Goal: Transaction & Acquisition: Download file/media

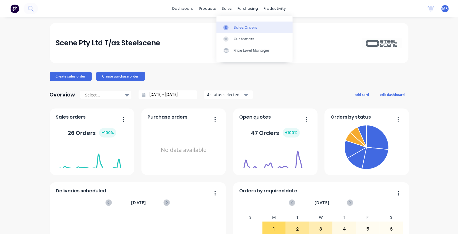
click at [247, 26] on div "Sales Orders" at bounding box center [246, 27] width 24 height 5
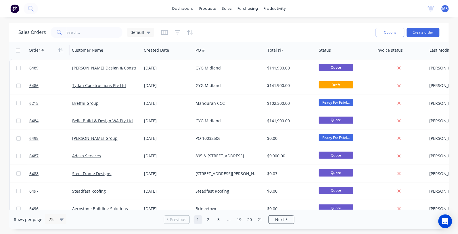
click at [56, 51] on div "Order #" at bounding box center [47, 51] width 37 height 12
click at [58, 51] on icon "button" at bounding box center [60, 50] width 5 height 5
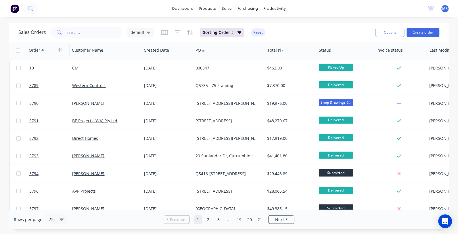
click at [58, 51] on button "button" at bounding box center [61, 50] width 9 height 9
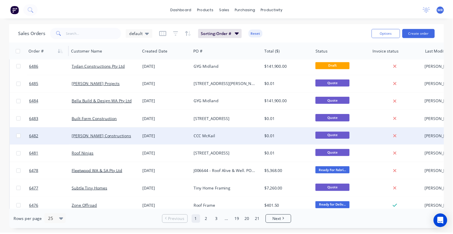
scroll to position [180, 0]
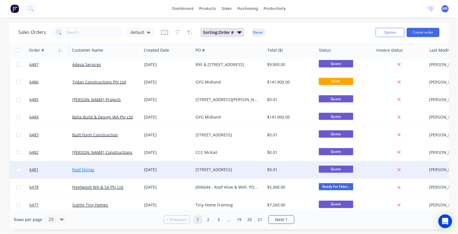
click at [86, 171] on link "Roof Ninjas" at bounding box center [83, 169] width 22 height 5
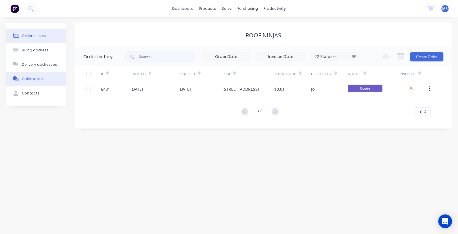
click at [29, 77] on div "Collaborate" at bounding box center [33, 79] width 23 height 5
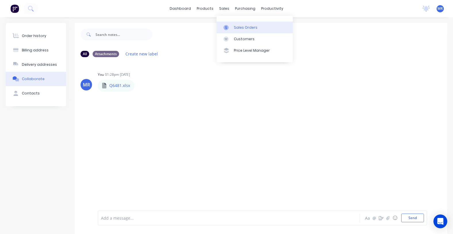
click at [236, 29] on div "Sales Orders" at bounding box center [246, 27] width 24 height 5
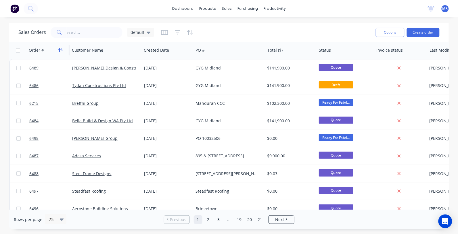
click at [63, 49] on icon "button" at bounding box center [60, 50] width 5 height 5
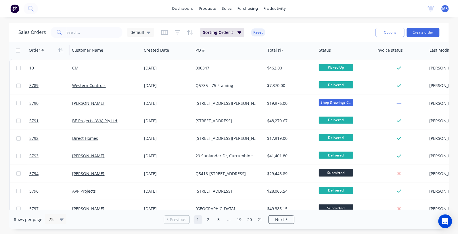
click at [63, 48] on icon "button" at bounding box center [60, 50] width 5 height 5
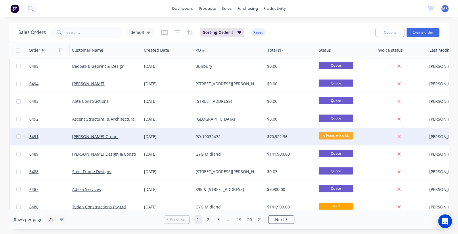
scroll to position [72, 0]
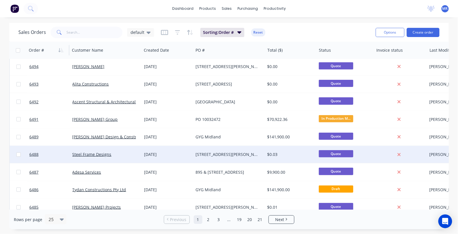
click at [222, 154] on div "[STREET_ADDRESS][PERSON_NAME]" at bounding box center [228, 155] width 64 height 6
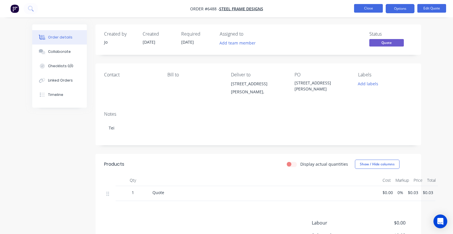
click at [375, 6] on button "Close" at bounding box center [368, 8] width 29 height 9
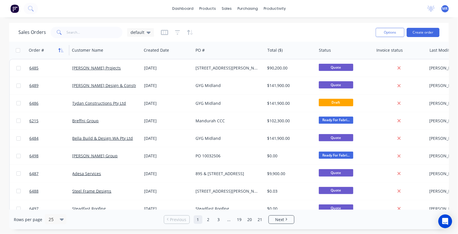
click at [61, 51] on icon "button" at bounding box center [62, 50] width 3 height 4
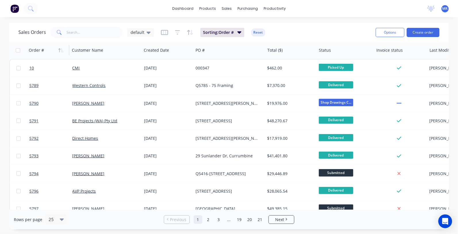
click at [61, 51] on icon "button" at bounding box center [62, 50] width 3 height 4
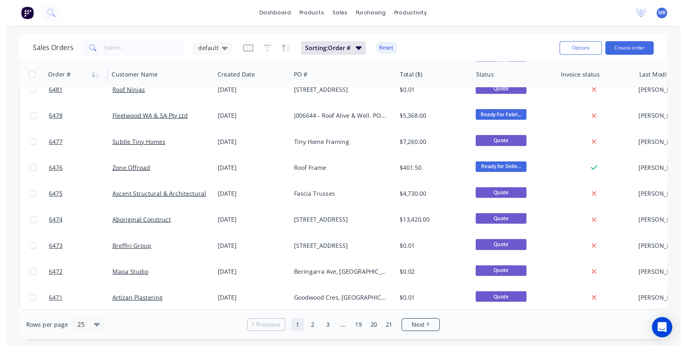
scroll to position [178, 0]
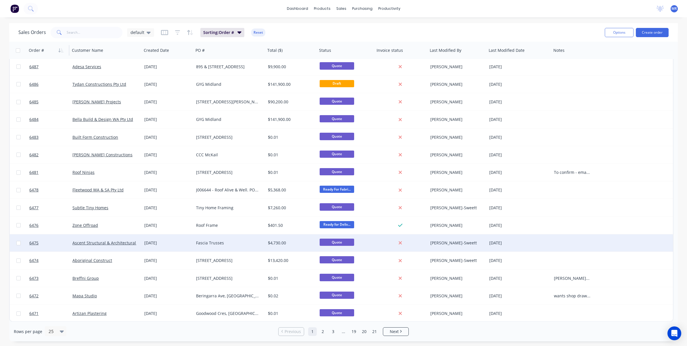
click at [188, 234] on div "[DATE]" at bounding box center [168, 242] width 52 height 17
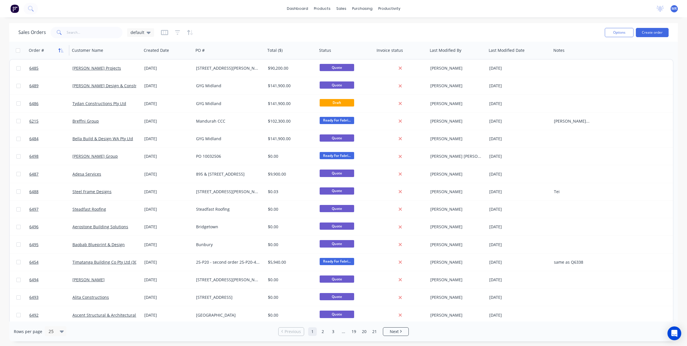
click at [59, 51] on icon "button" at bounding box center [60, 50] width 5 height 5
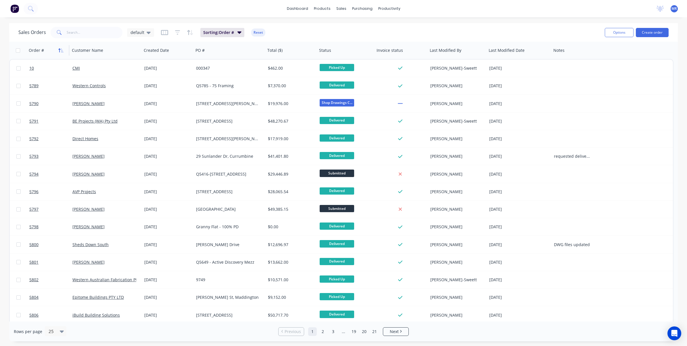
click at [60, 51] on icon "button" at bounding box center [60, 50] width 5 height 5
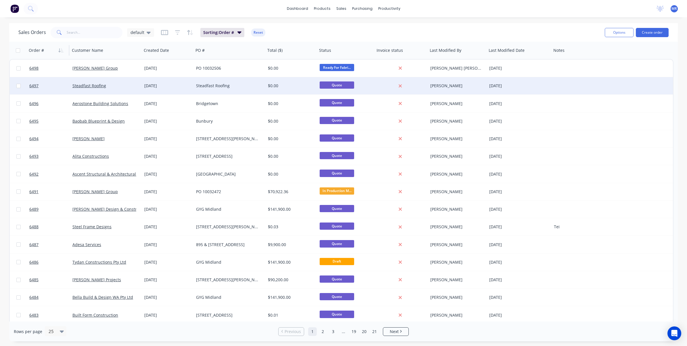
click at [214, 86] on div "Steadfast Roofing" at bounding box center [228, 86] width 64 height 6
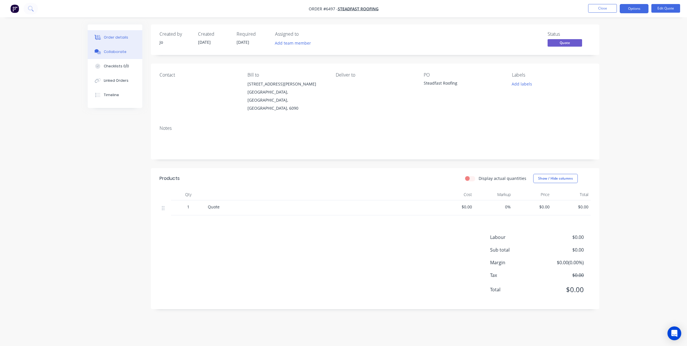
click at [113, 54] on div "Collaborate" at bounding box center [115, 51] width 23 height 5
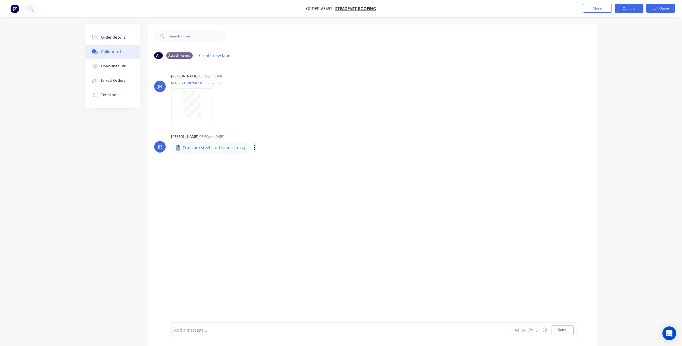
click at [254, 150] on icon "button" at bounding box center [255, 147] width 2 height 7
click at [271, 160] on button "Download" at bounding box center [292, 162] width 65 height 13
click at [458, 7] on button "Close" at bounding box center [597, 8] width 29 height 9
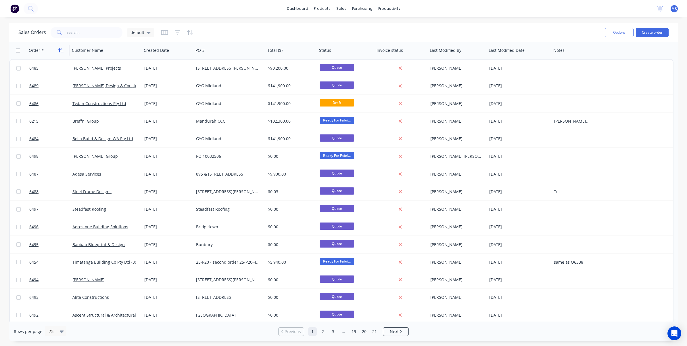
click at [60, 52] on icon "button" at bounding box center [60, 50] width 5 height 5
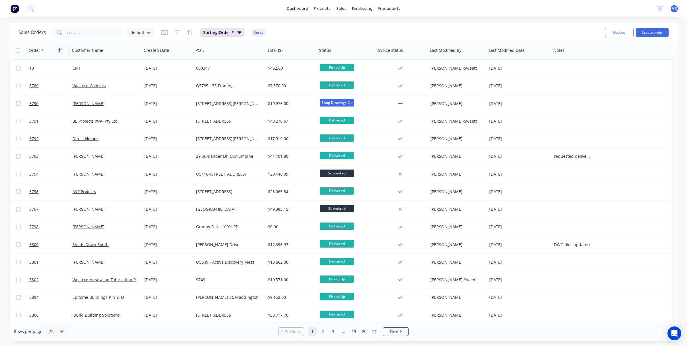
click at [60, 52] on icon "button" at bounding box center [60, 50] width 5 height 5
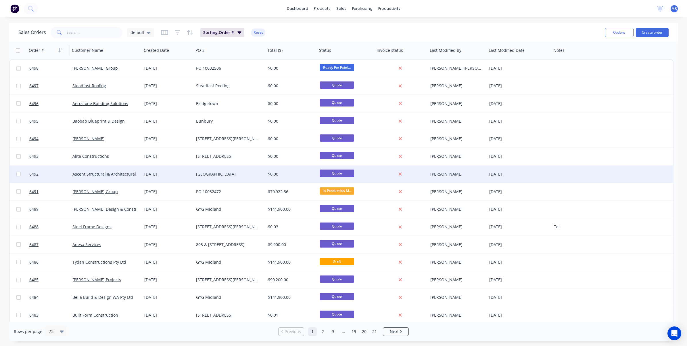
click at [204, 173] on div "[GEOGRAPHIC_DATA]" at bounding box center [228, 174] width 64 height 6
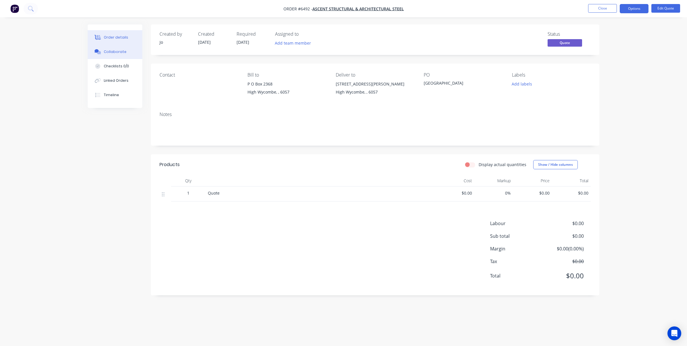
click at [109, 51] on div "Collaborate" at bounding box center [115, 51] width 23 height 5
